Goal: Find specific page/section: Find specific page/section

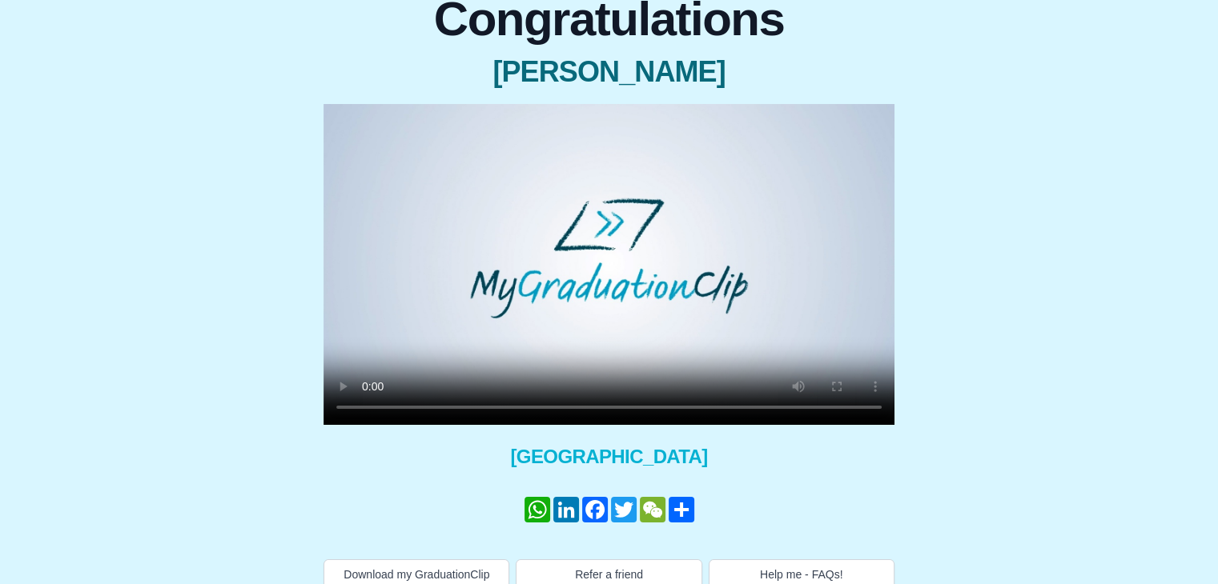
scroll to position [178, 0]
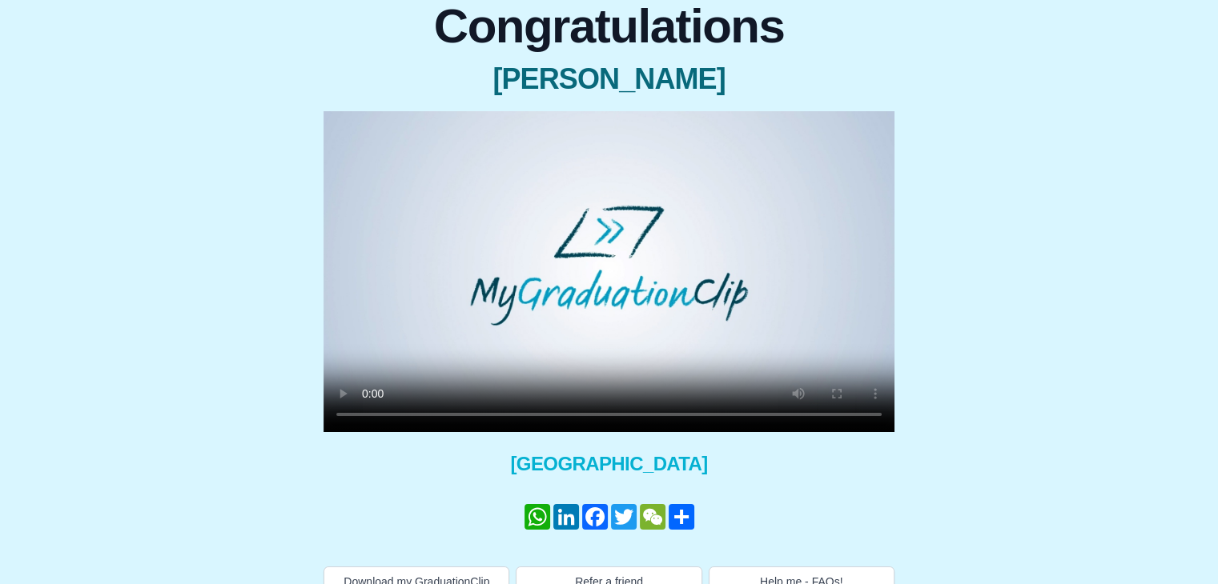
scroll to position [160, 0]
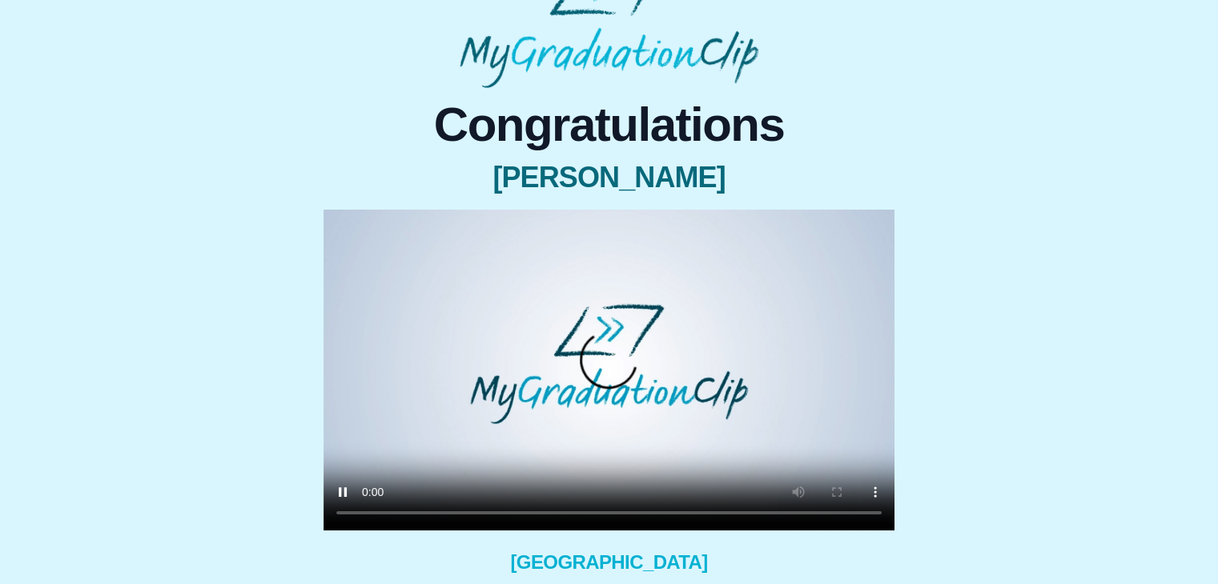
scroll to position [152, 0]
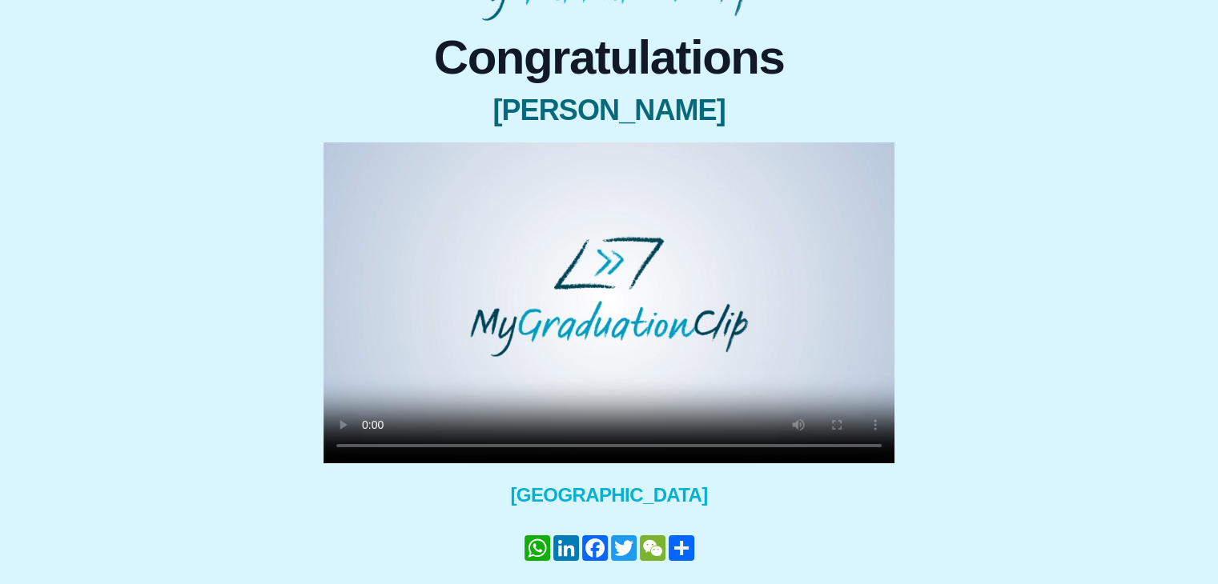
scroll to position [160, 0]
